Goal: Find specific page/section: Find specific page/section

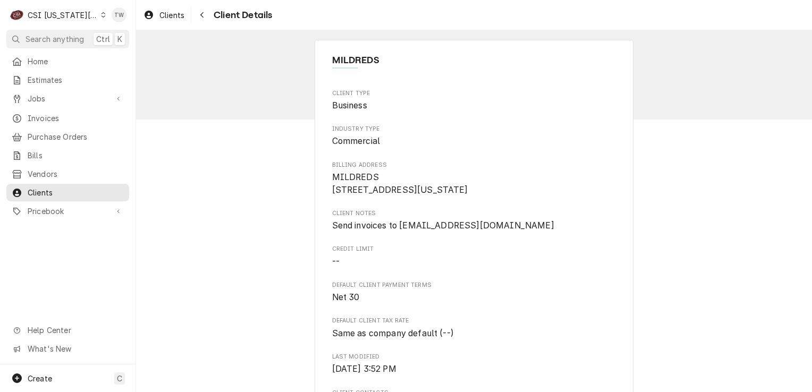
scroll to position [378, 0]
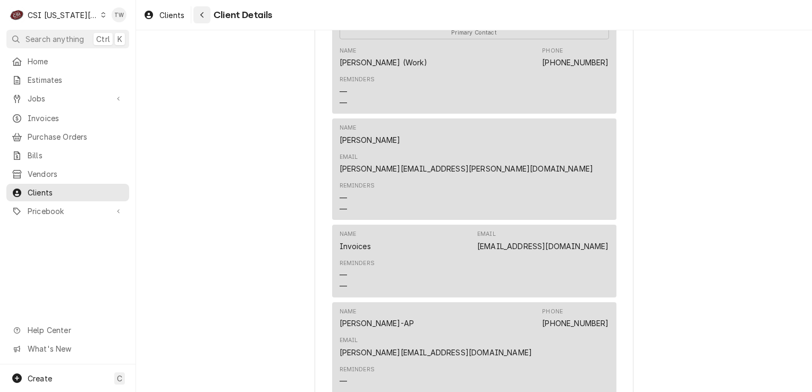
click at [205, 13] on div "Navigate back" at bounding box center [202, 15] width 11 height 11
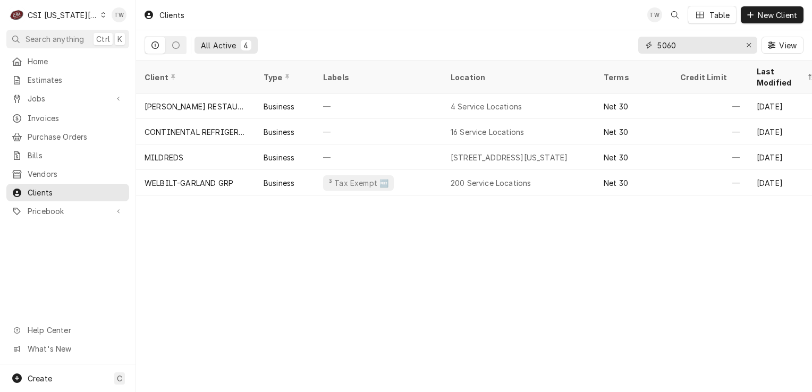
drag, startPoint x: 716, startPoint y: 44, endPoint x: 505, endPoint y: 4, distance: 214.7
click at [505, 4] on div "Clients TW Table New Client All Active 4 5060 View" at bounding box center [474, 30] width 676 height 61
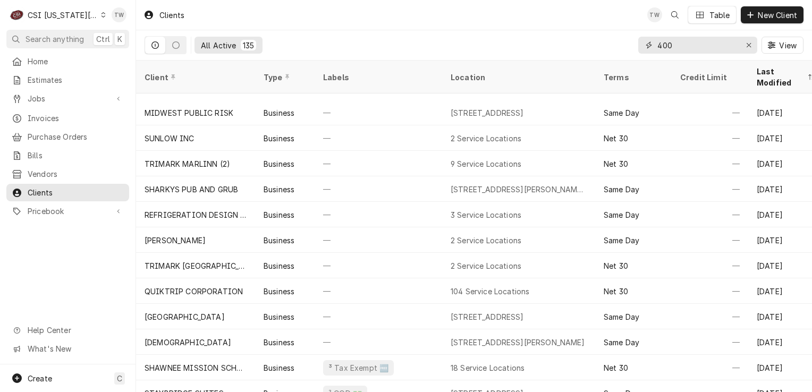
scroll to position [933, 0]
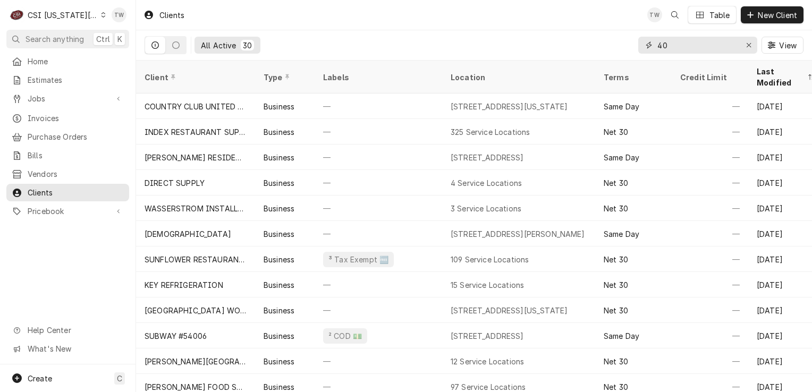
type input "4"
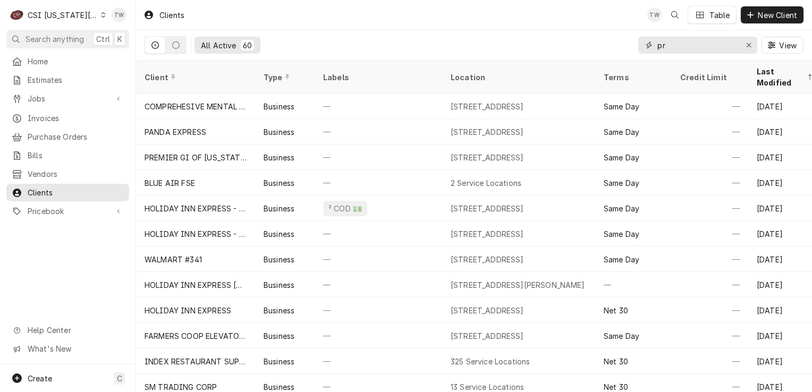
type input "p"
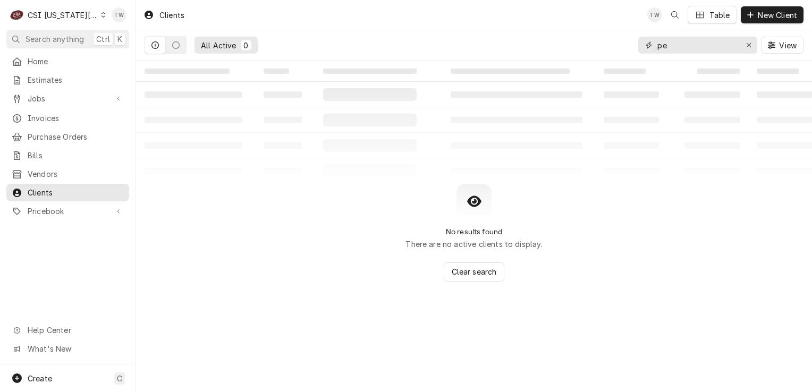
type input "p"
type input "r"
type input "p"
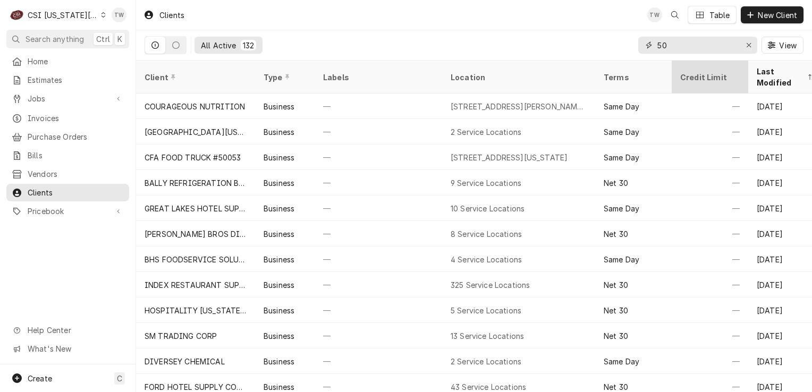
type input "5"
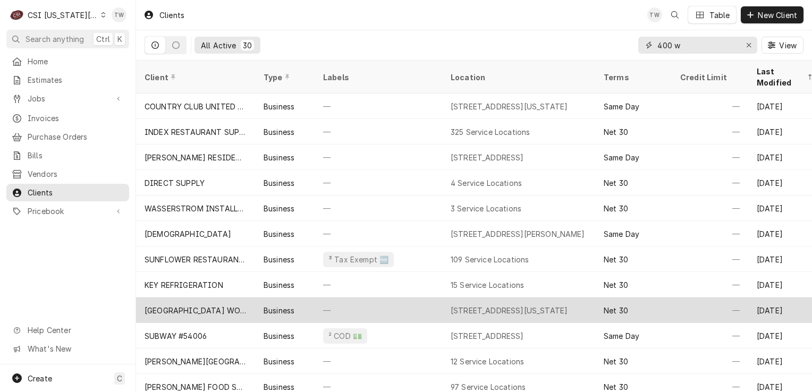
type input "400 w"
drag, startPoint x: 221, startPoint y: 300, endPoint x: 220, endPoint y: 286, distance: 13.9
click at [220, 298] on div "[GEOGRAPHIC_DATA] WORNALL CAMPUS" at bounding box center [195, 311] width 119 height 26
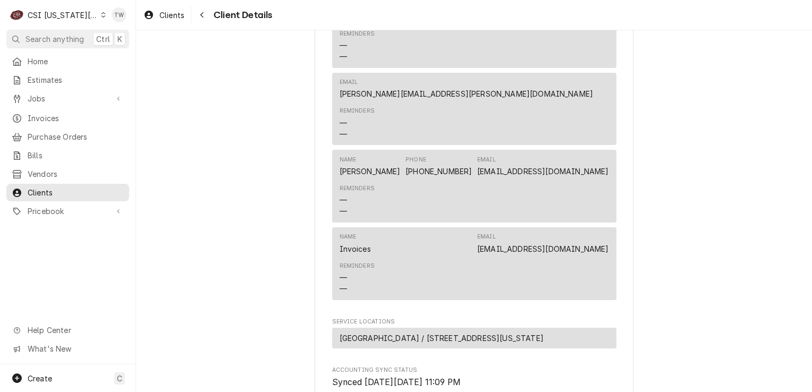
scroll to position [438, 0]
